Goal: Information Seeking & Learning: Learn about a topic

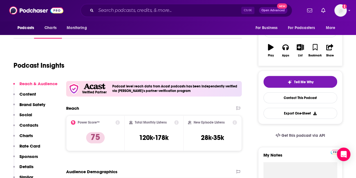
scroll to position [96, 0]
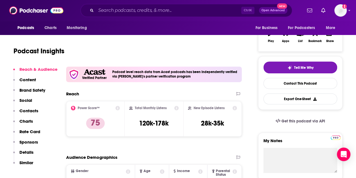
click at [27, 78] on p "Content" at bounding box center [27, 79] width 17 height 5
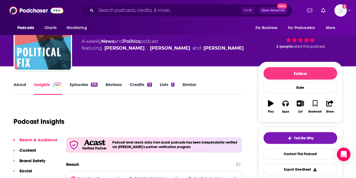
scroll to position [0, 0]
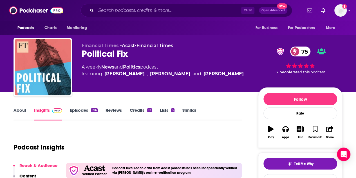
click at [21, 113] on link "About" at bounding box center [20, 113] width 13 height 13
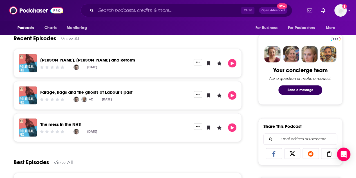
scroll to position [255, 0]
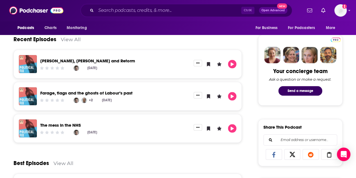
click at [83, 93] on link "Farage, flags and the ghosts of Labour’s past" at bounding box center [86, 92] width 92 height 5
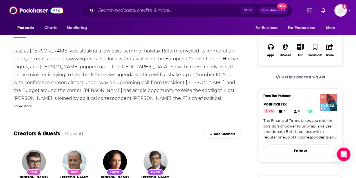
scroll to position [98, 0]
click at [23, 106] on div "Show More" at bounding box center [23, 105] width 18 height 5
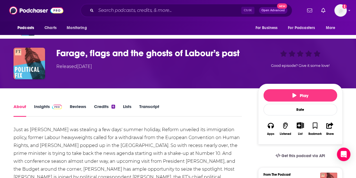
scroll to position [0, 0]
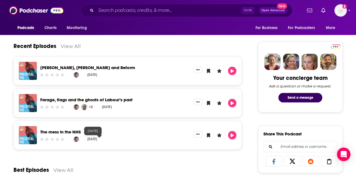
scroll to position [233, 0]
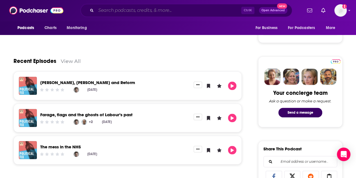
click at [145, 8] on input "Search podcasts, credits, & more..." at bounding box center [168, 10] width 145 height 9
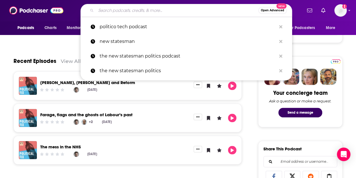
paste input "The New Statesmen Politics and Culture Podcast"
type input "The New Statesmen Politics and Culture Podcast"
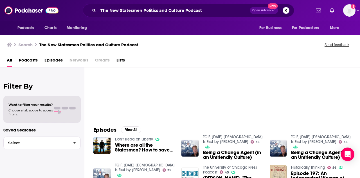
scroll to position [26, 0]
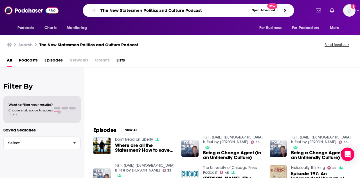
drag, startPoint x: 211, startPoint y: 11, endPoint x: 144, endPoint y: 10, distance: 67.0
click at [144, 10] on input "The New Statesmen Politics and Culture Podcast" at bounding box center [173, 10] width 151 height 9
type input "The New Statesmen"
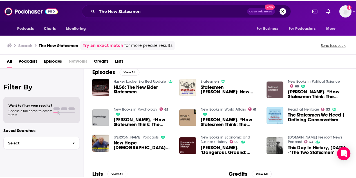
scroll to position [83, 0]
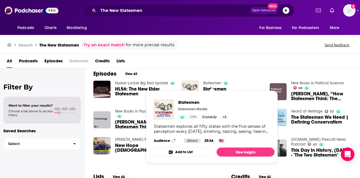
click at [210, 81] on link "Statesmen" at bounding box center [212, 83] width 18 height 5
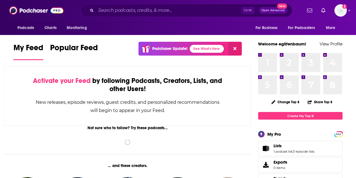
click at [144, 15] on div "Ctrl K Open Advanced New" at bounding box center [187, 10] width 212 height 13
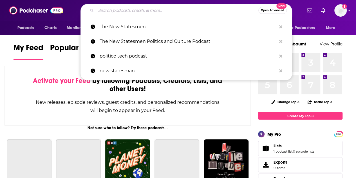
click at [143, 14] on input "Search podcasts, credits, & more..." at bounding box center [177, 10] width 163 height 9
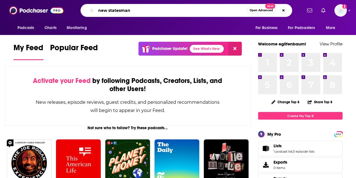
type input "new statesman"
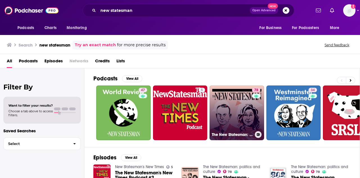
click at [228, 92] on link "78 The New Statesman: politics and culture" at bounding box center [237, 112] width 55 height 55
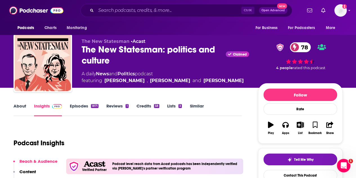
scroll to position [2, 0]
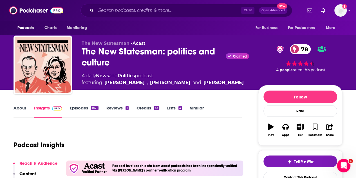
click at [17, 109] on link "About" at bounding box center [20, 111] width 13 height 13
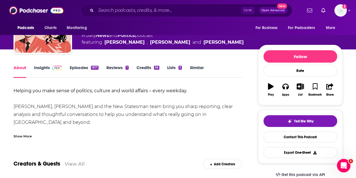
scroll to position [47, 0]
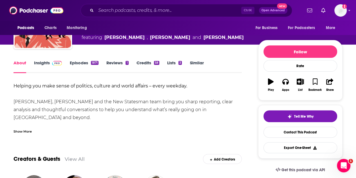
click at [17, 129] on div "Show More" at bounding box center [23, 130] width 18 height 5
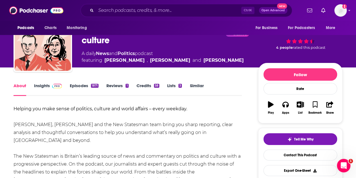
scroll to position [24, 0]
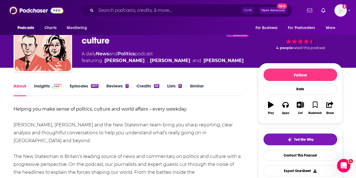
click at [84, 87] on link "Episodes 1871" at bounding box center [84, 89] width 29 height 13
